Goal: Find specific page/section: Find specific page/section

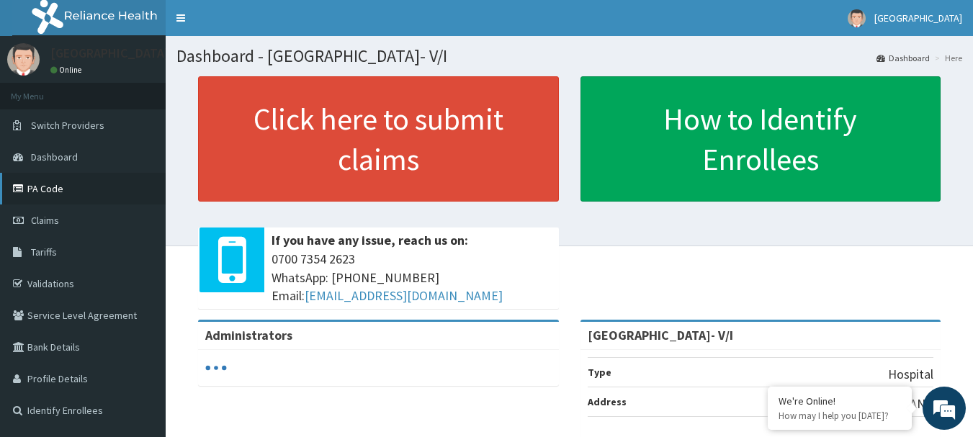
click at [85, 179] on link "PA Code" at bounding box center [83, 189] width 166 height 32
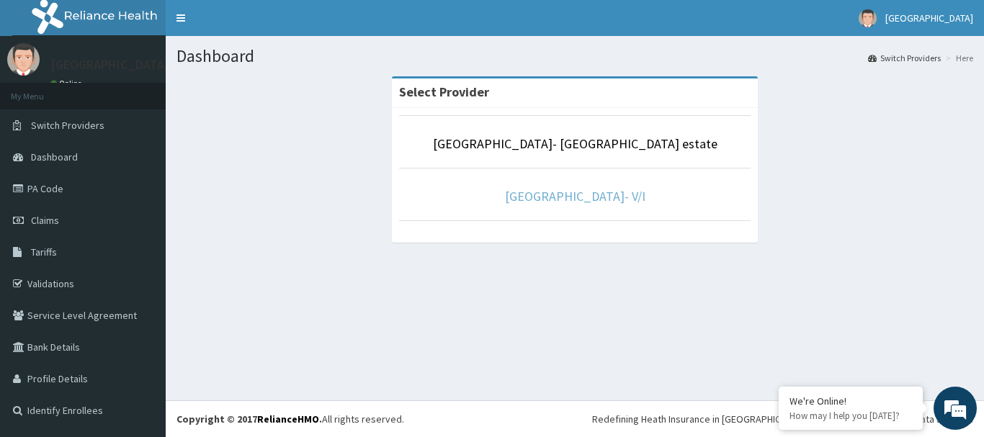
click at [616, 197] on link "[GEOGRAPHIC_DATA]- V/I" at bounding box center [575, 196] width 140 height 17
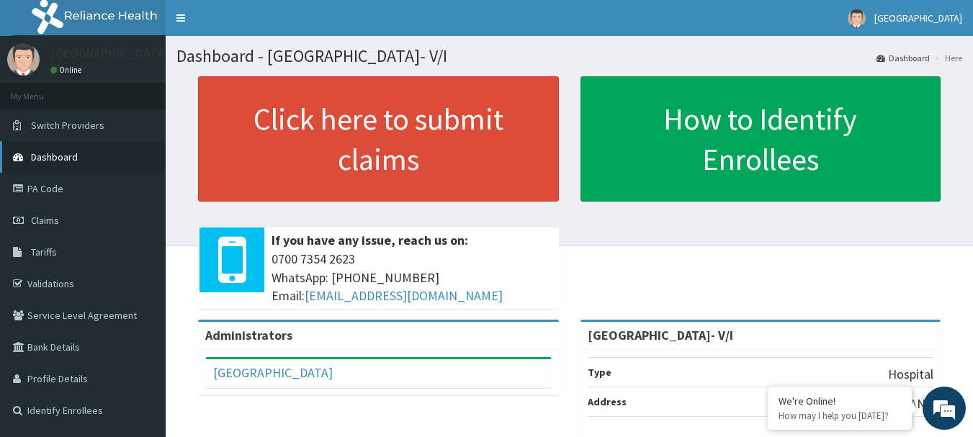
click at [84, 159] on link "Dashboard" at bounding box center [83, 157] width 166 height 32
click at [59, 189] on link "PA Code" at bounding box center [83, 189] width 166 height 32
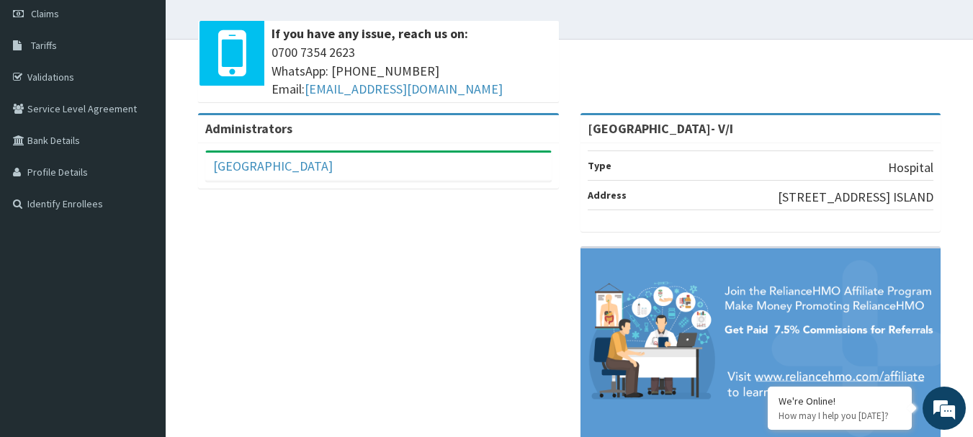
scroll to position [174, 0]
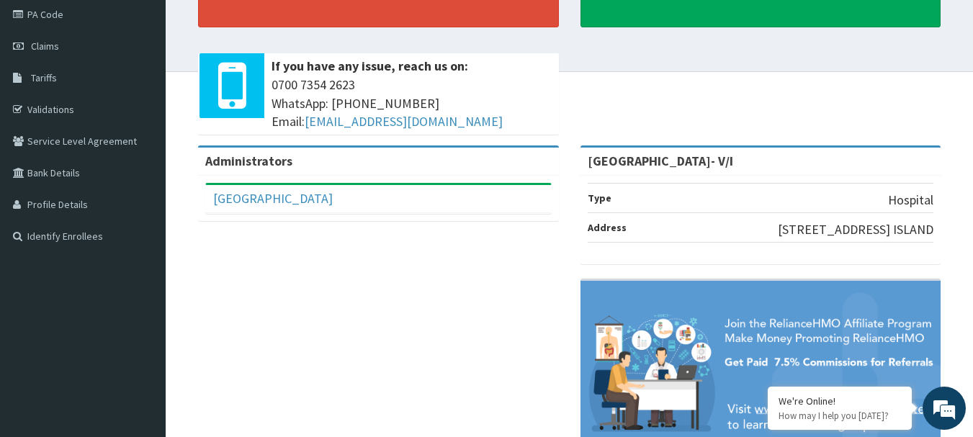
click at [717, 158] on div "[GEOGRAPHIC_DATA]- V/I" at bounding box center [761, 162] width 361 height 28
click at [702, 166] on strong "[GEOGRAPHIC_DATA]- V/I" at bounding box center [660, 161] width 145 height 17
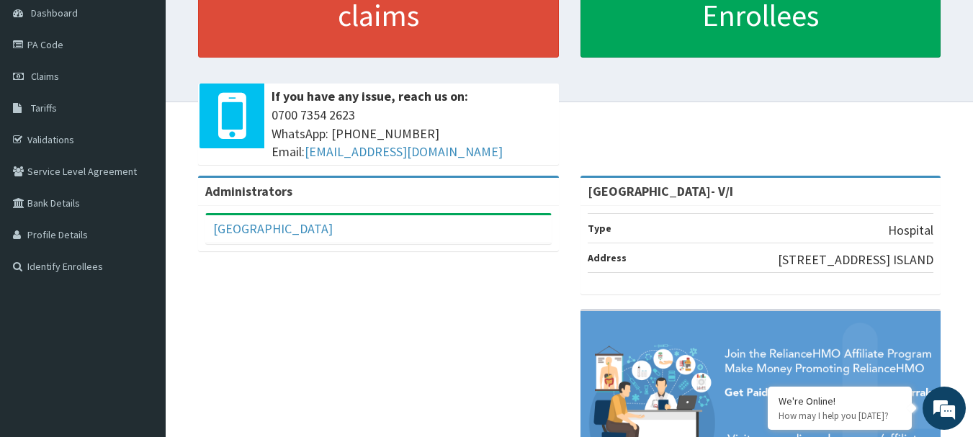
scroll to position [0, 0]
click at [675, 191] on strong "[GEOGRAPHIC_DATA]- V/I" at bounding box center [660, 191] width 145 height 17
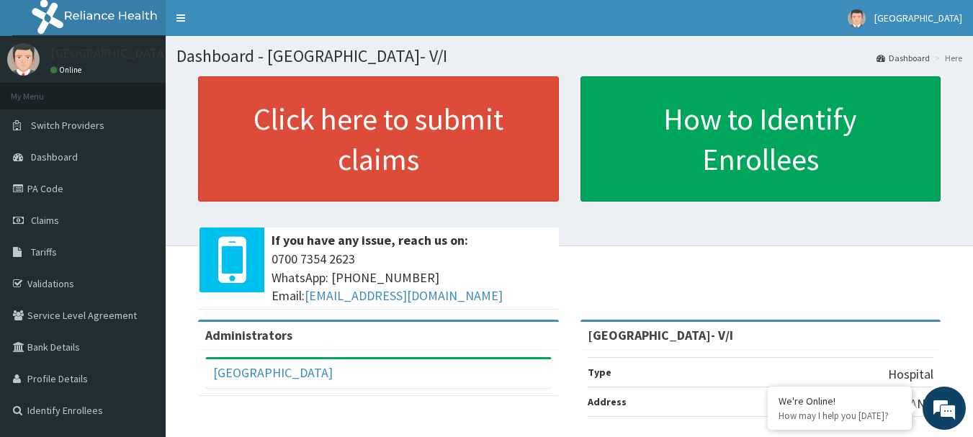
click at [920, 57] on link "Dashboard" at bounding box center [903, 58] width 53 height 12
click at [66, 189] on link "PA Code" at bounding box center [83, 189] width 166 height 32
